Goal: Information Seeking & Learning: Check status

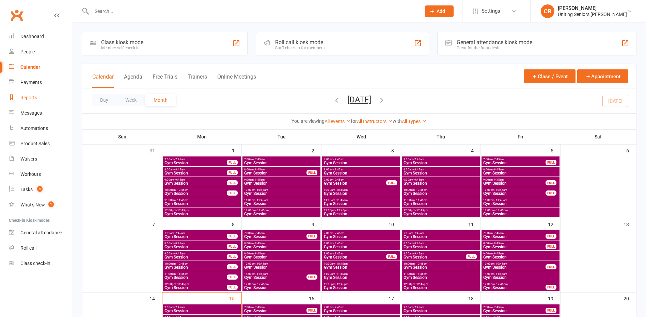
click at [34, 98] on div "Reports" at bounding box center [28, 97] width 17 height 5
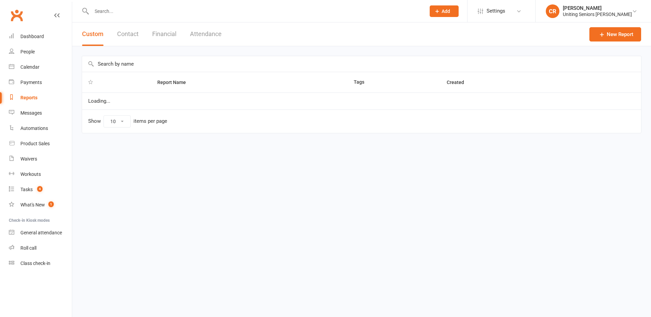
select select "50"
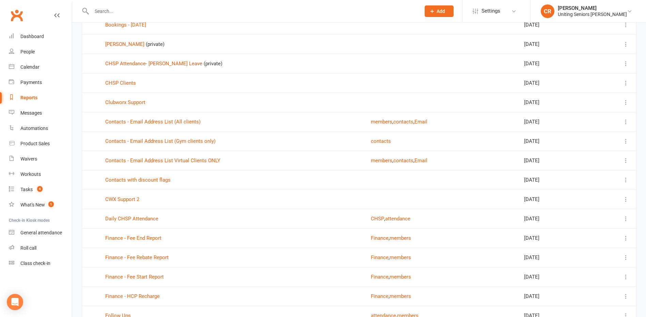
scroll to position [238, 0]
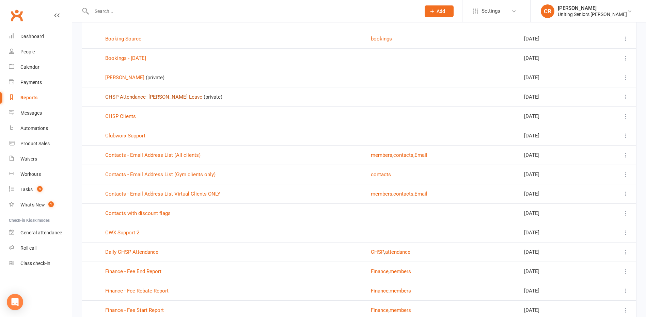
click at [152, 97] on link "CHSP Attendance- [PERSON_NAME] Leave" at bounding box center [153, 97] width 97 height 6
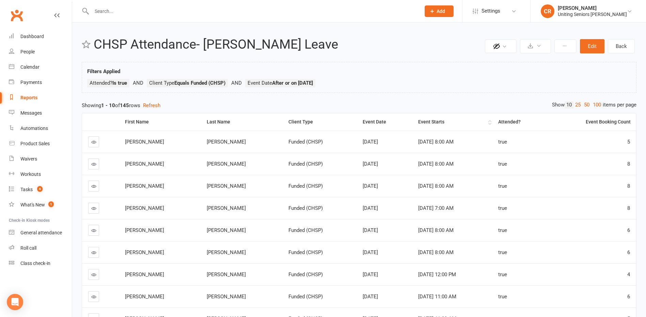
click at [418, 120] on div "Event Starts" at bounding box center [452, 122] width 68 height 5
click at [418, 121] on div "Event Starts" at bounding box center [452, 122] width 68 height 5
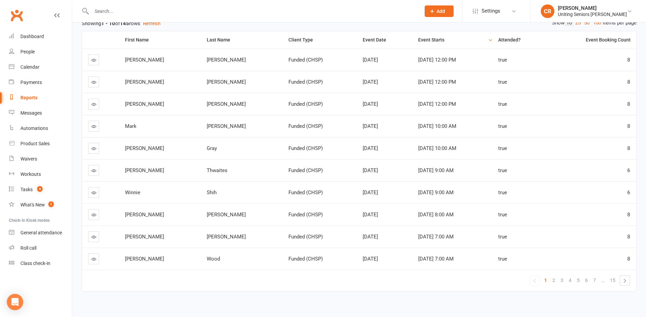
scroll to position [89, 0]
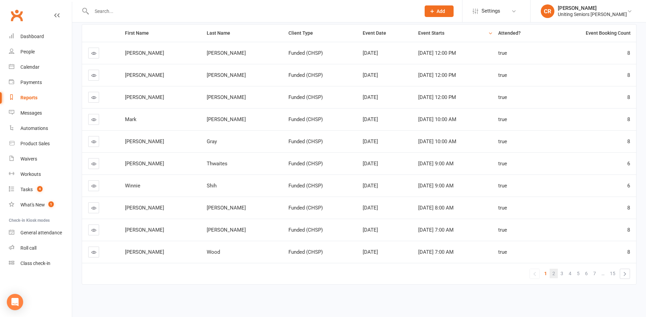
click at [554, 276] on span "2" at bounding box center [553, 274] width 3 height 10
click at [27, 64] on link "Calendar" at bounding box center [40, 67] width 63 height 15
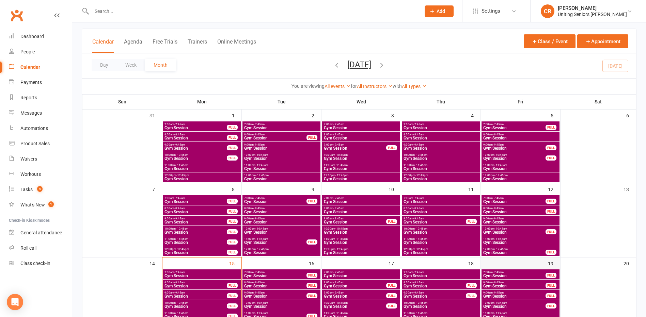
scroll to position [68, 0]
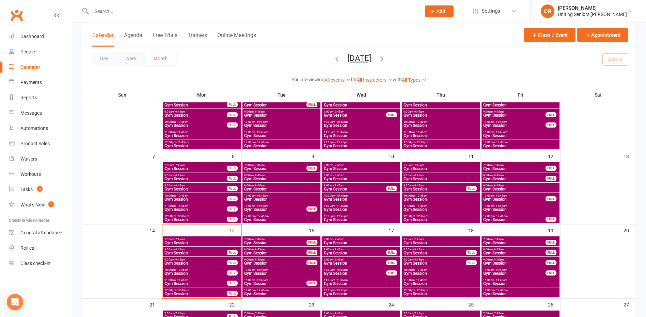
click at [512, 207] on span "11:00am - 11:45am" at bounding box center [520, 206] width 75 height 3
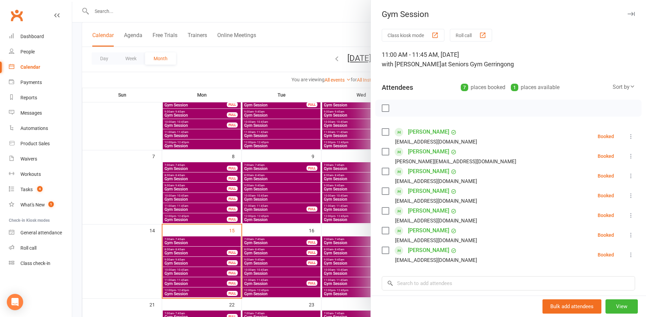
click at [390, 108] on div at bounding box center [508, 108] width 266 height 17
drag, startPoint x: 385, startPoint y: 110, endPoint x: 390, endPoint y: 110, distance: 4.4
click at [385, 110] on label at bounding box center [385, 108] width 7 height 7
click at [397, 109] on icon "button" at bounding box center [400, 108] width 7 height 7
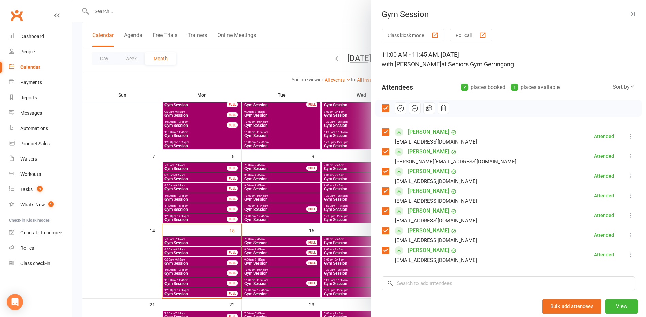
click at [341, 93] on div at bounding box center [359, 158] width 574 height 317
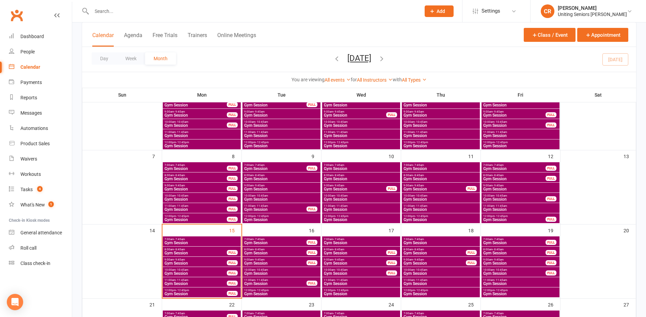
click at [501, 186] on span "- 9:45am" at bounding box center [498, 185] width 11 height 3
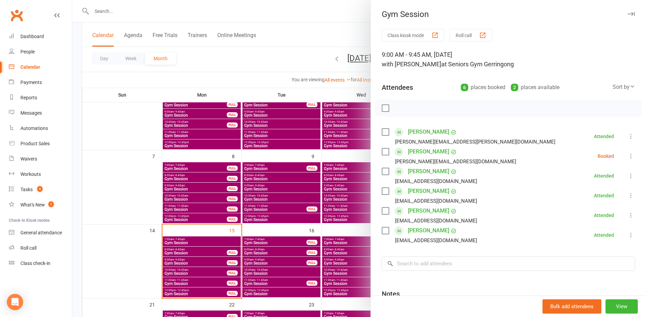
click at [384, 150] on label at bounding box center [385, 151] width 7 height 7
click at [398, 107] on icon "button" at bounding box center [400, 108] width 7 height 7
click at [213, 64] on div at bounding box center [359, 158] width 574 height 317
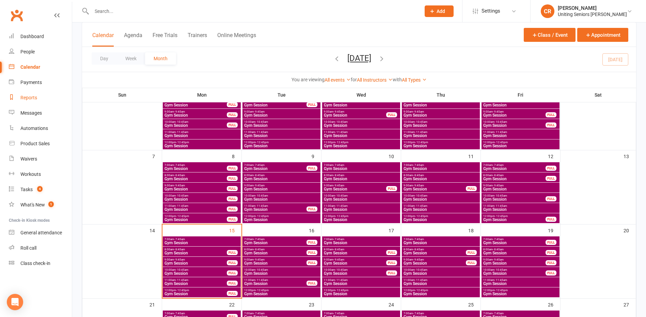
click at [41, 101] on link "Reports" at bounding box center [40, 97] width 63 height 15
select select "50"
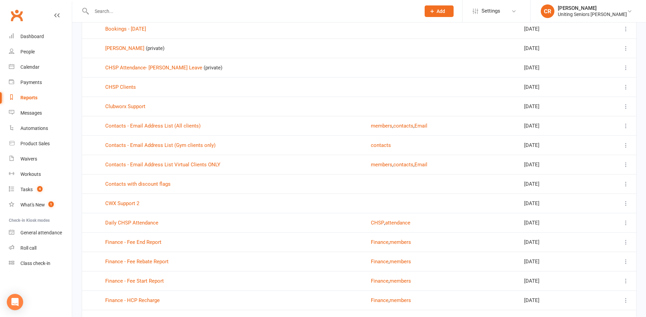
scroll to position [238, 0]
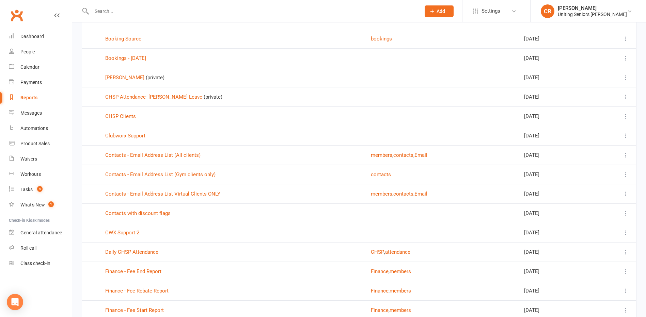
click at [137, 93] on td "CHSP Attendance- Irene Leave (private)" at bounding box center [232, 96] width 266 height 19
click at [139, 98] on link "CHSP Attendance- [PERSON_NAME] Leave" at bounding box center [153, 97] width 97 height 6
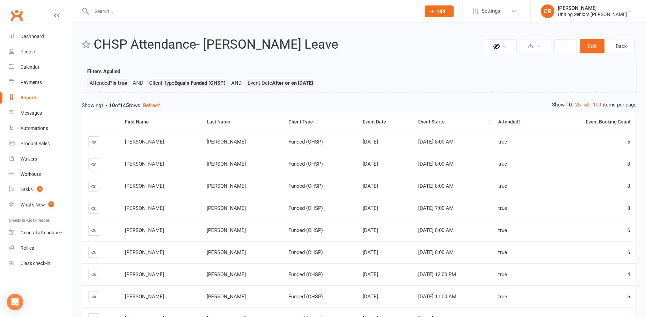
click at [412, 125] on th "Event Starts" at bounding box center [452, 121] width 80 height 17
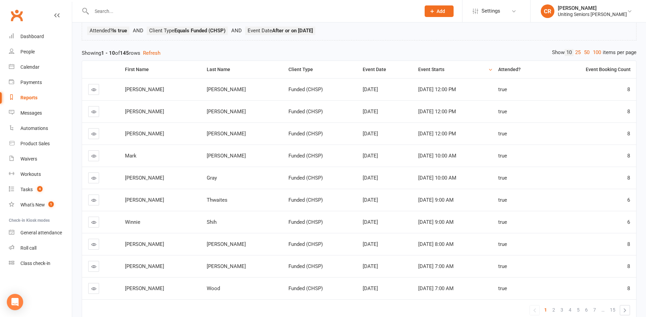
scroll to position [89, 0]
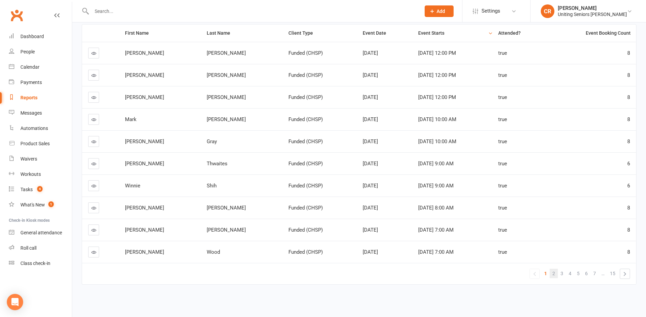
click at [556, 276] on link "2" at bounding box center [554, 274] width 8 height 10
click at [563, 275] on span "3" at bounding box center [562, 274] width 3 height 10
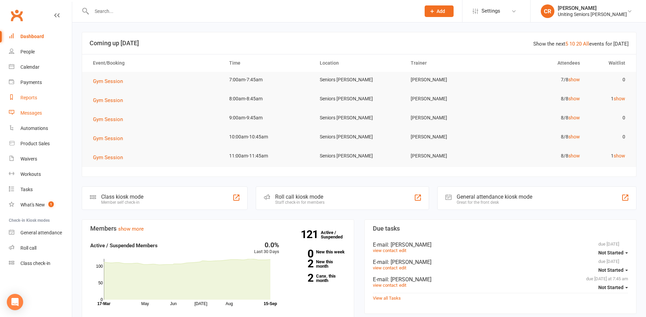
drag, startPoint x: 40, startPoint y: 102, endPoint x: 57, endPoint y: 109, distance: 18.0
click at [40, 102] on link "Reports" at bounding box center [40, 97] width 63 height 15
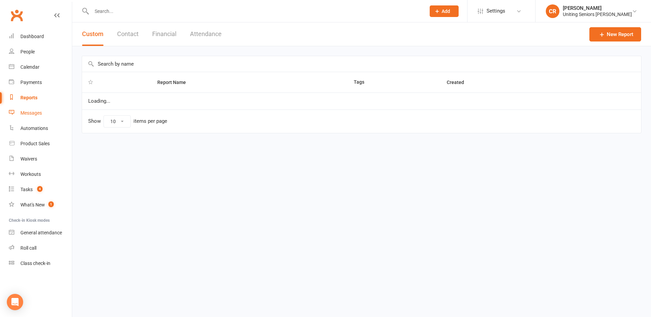
select select "50"
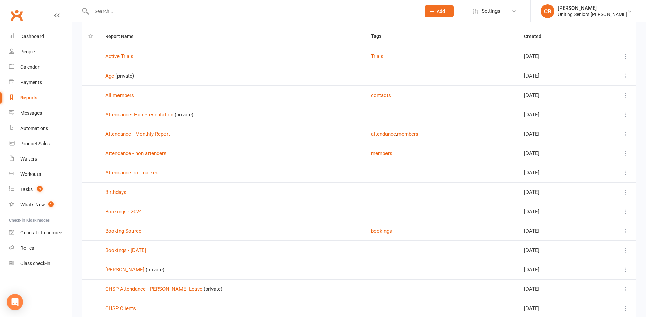
scroll to position [136, 0]
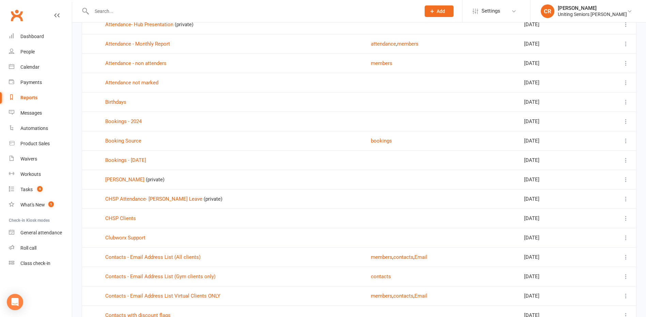
click at [135, 86] on td "Attendance not marked" at bounding box center [232, 82] width 266 height 19
click at [136, 84] on link "Attendance not marked" at bounding box center [131, 83] width 53 height 6
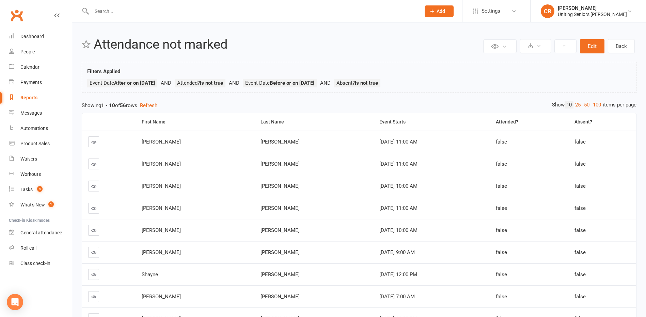
drag, startPoint x: 323, startPoint y: 114, endPoint x: 328, endPoint y: 117, distance: 5.5
click at [373, 114] on th "Event Starts" at bounding box center [431, 121] width 116 height 17
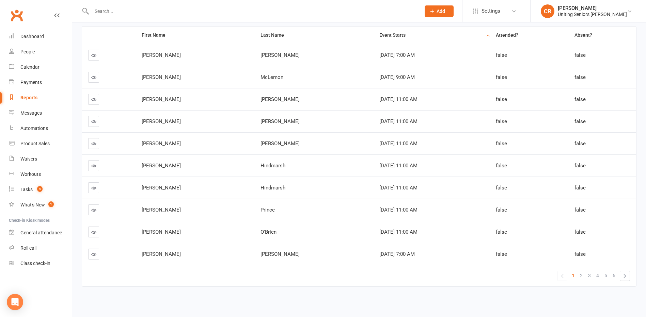
scroll to position [89, 0]
